Goal: Information Seeking & Learning: Learn about a topic

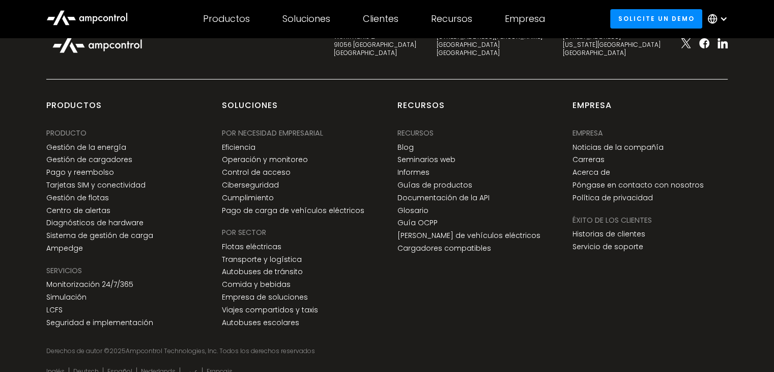
scroll to position [3844, 0]
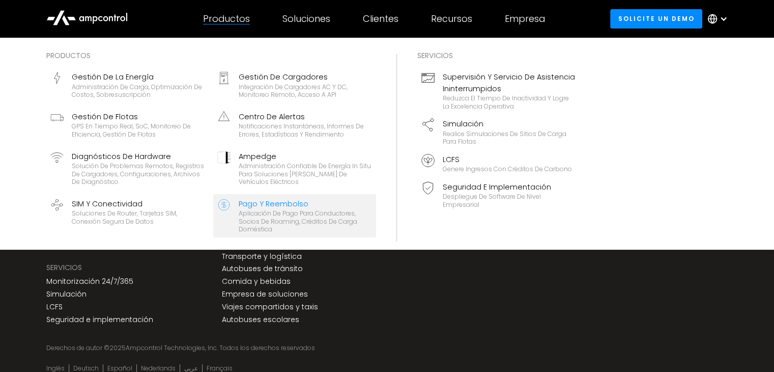
click at [277, 207] on div "Pago y reembolso" at bounding box center [305, 203] width 133 height 11
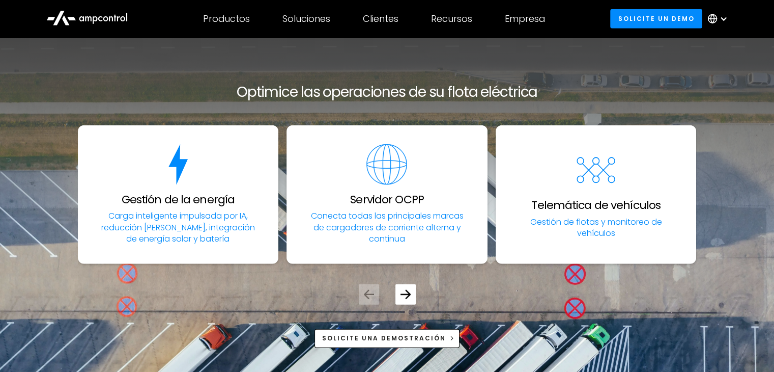
scroll to position [2700, 0]
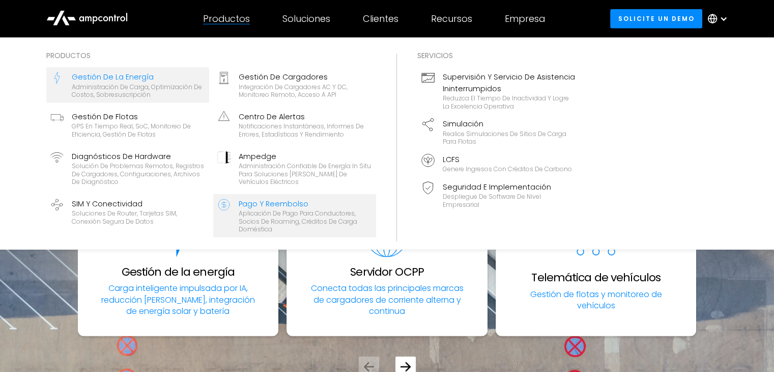
click at [130, 83] on div "Administración de carga, optimización de costos, sobresuscripción" at bounding box center [138, 91] width 133 height 16
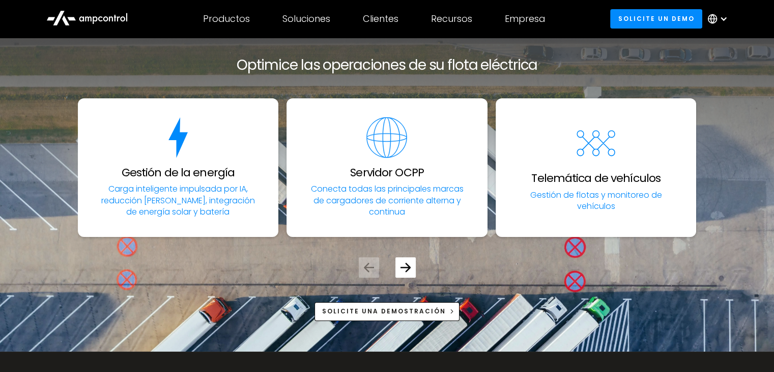
scroll to position [3789, 0]
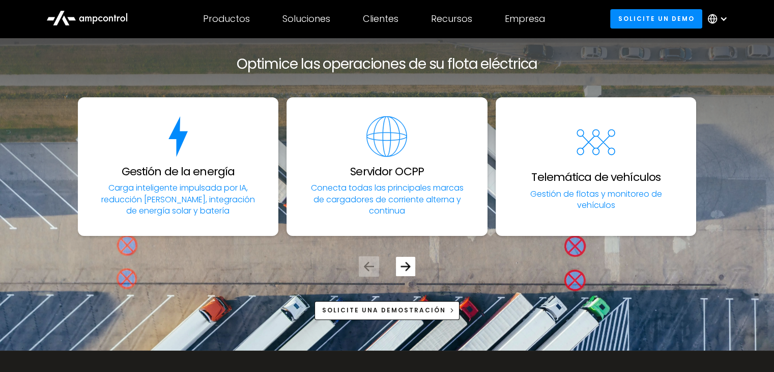
click at [405, 265] on icon "Next slide" at bounding box center [406, 266] width 10 height 9
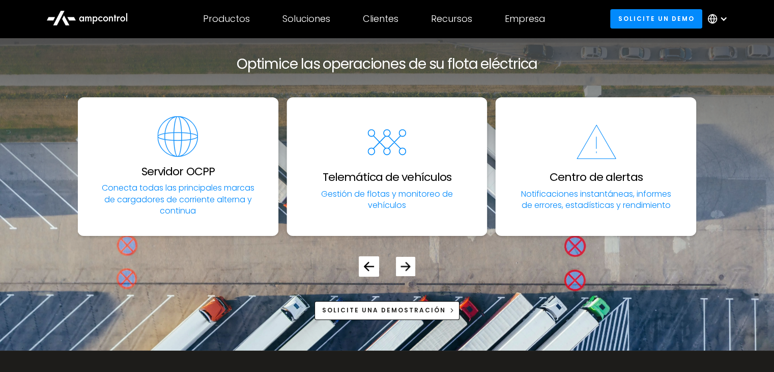
click at [405, 265] on icon "Next slide" at bounding box center [406, 266] width 10 height 9
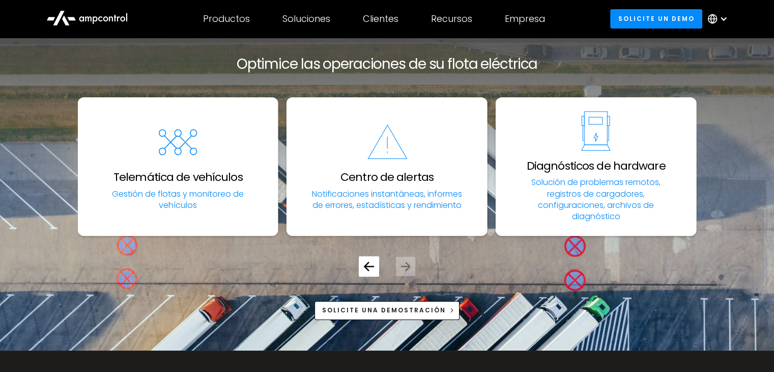
click at [405, 265] on icon "Next slide" at bounding box center [406, 266] width 10 height 9
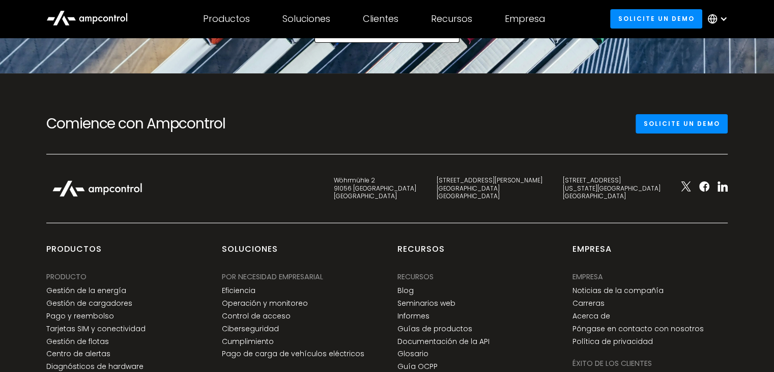
scroll to position [4067, 0]
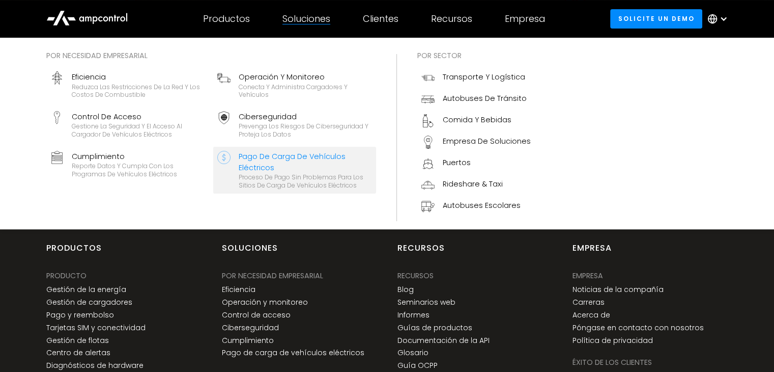
click at [266, 158] on div "Pago de carga de vehículos eléctricos" at bounding box center [305, 162] width 133 height 23
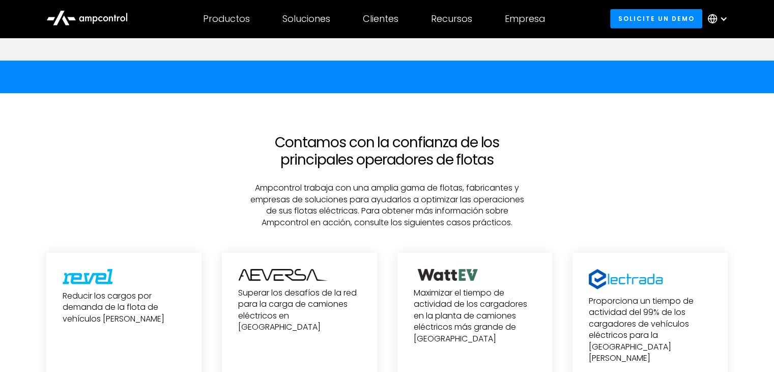
scroll to position [3260, 0]
